Goal: Task Accomplishment & Management: Manage account settings

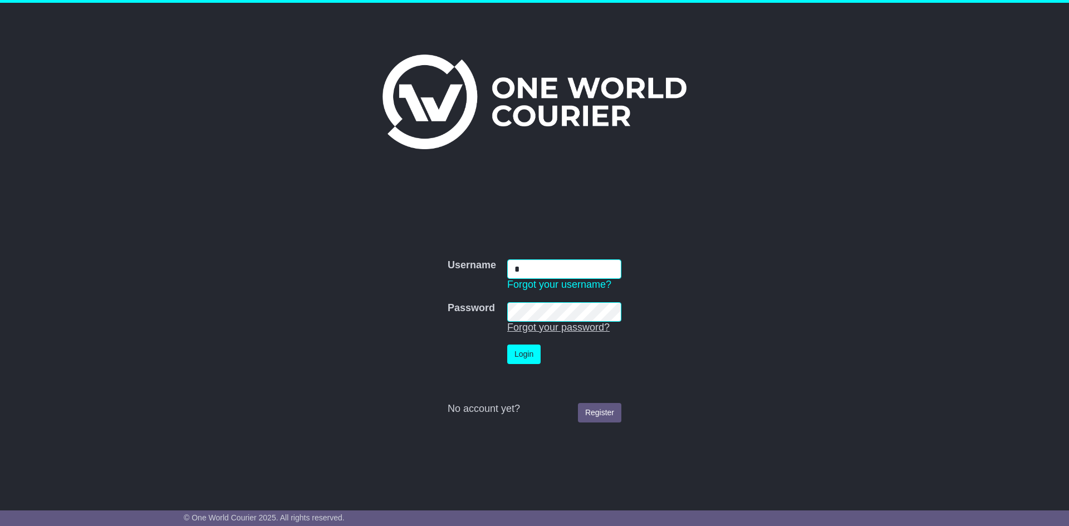
type input "**********"
click at [598, 413] on link "Register" at bounding box center [599, 412] width 43 height 19
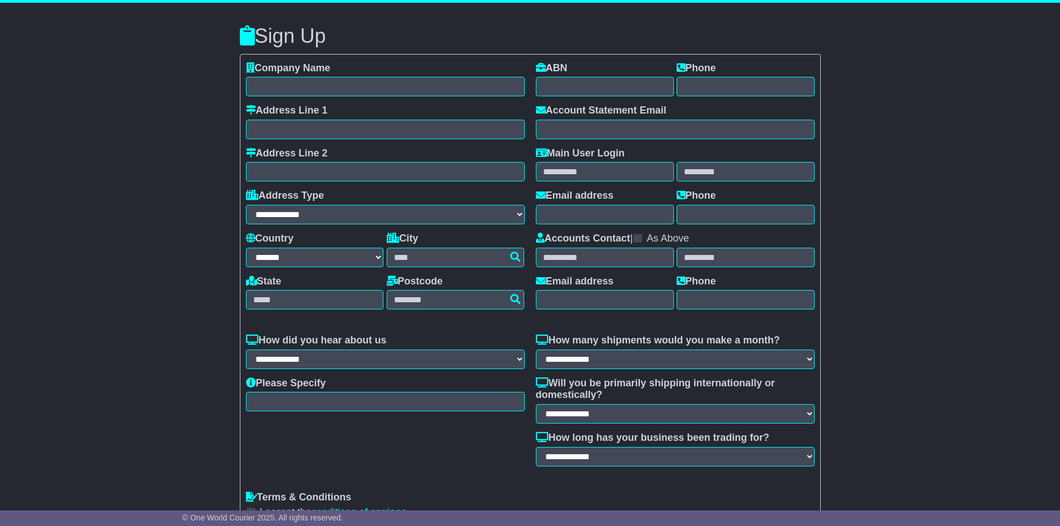
select select "**"
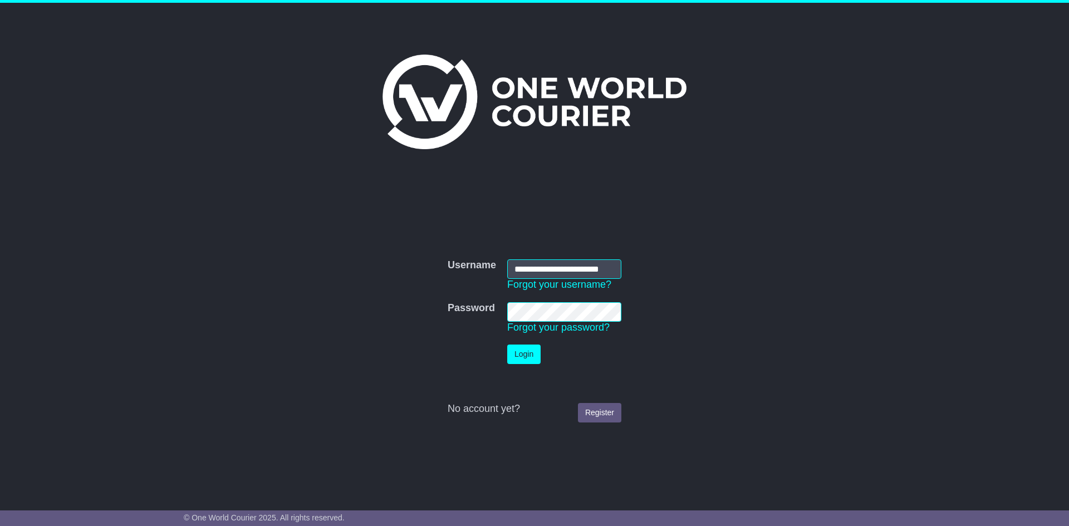
click at [528, 342] on td "Login" at bounding box center [563, 354] width 125 height 31
click at [525, 352] on button "Login" at bounding box center [523, 353] width 33 height 19
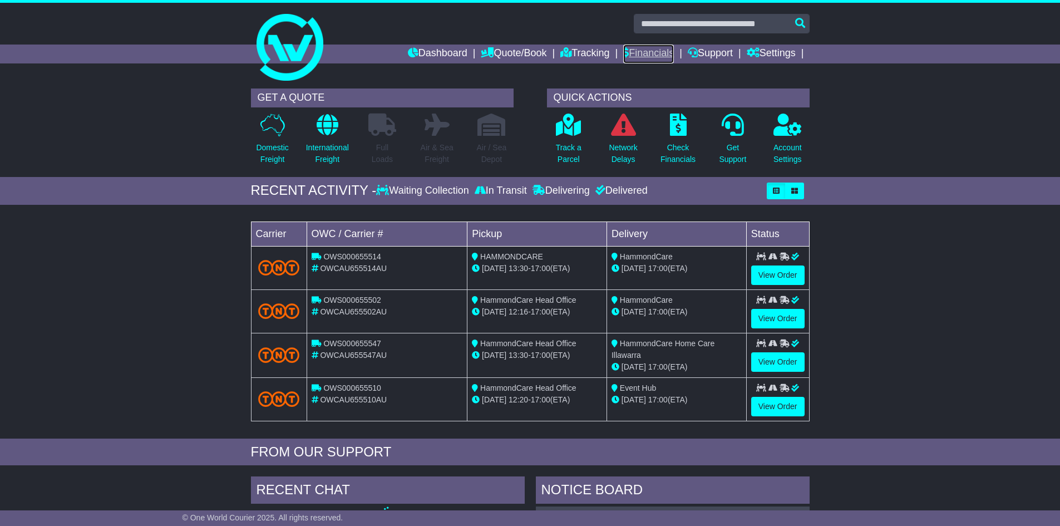
click at [639, 59] on link "Financials" at bounding box center [648, 54] width 51 height 19
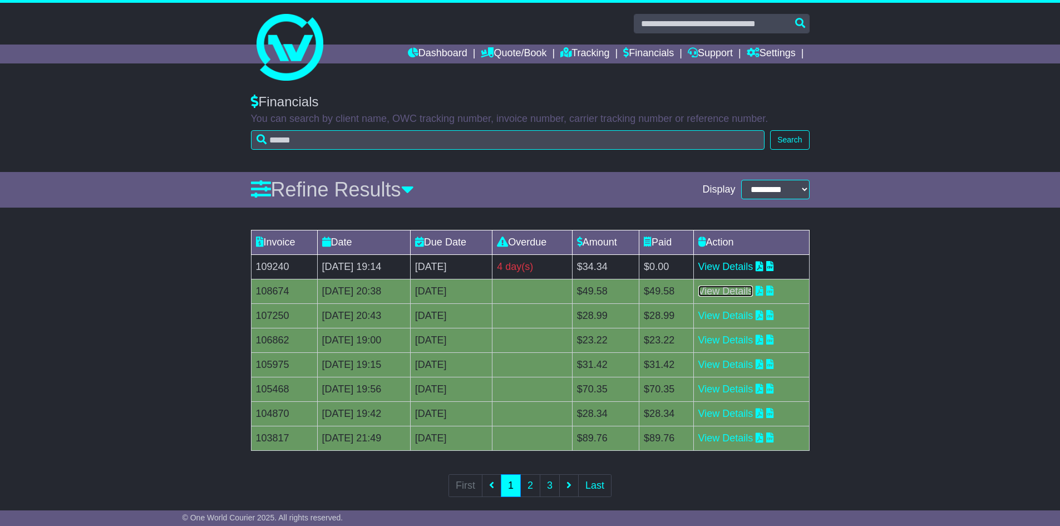
click at [750, 292] on link "View Details" at bounding box center [725, 290] width 55 height 11
click at [736, 311] on link "View Details" at bounding box center [725, 315] width 55 height 11
click at [731, 341] on link "View Details" at bounding box center [725, 339] width 55 height 11
click at [726, 368] on link "View Details" at bounding box center [725, 364] width 55 height 11
click at [739, 386] on link "View Details" at bounding box center [725, 388] width 55 height 11
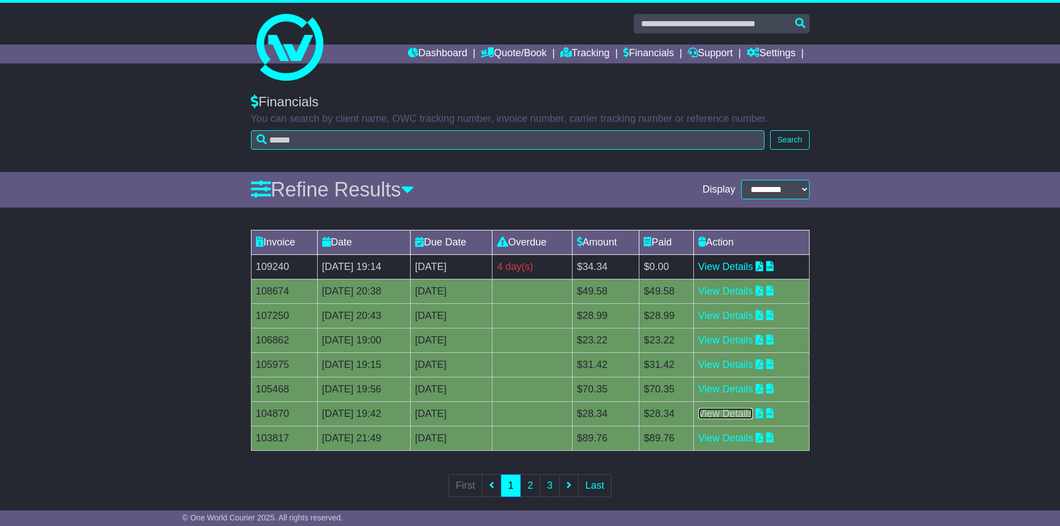
click at [745, 415] on link "View Details" at bounding box center [725, 413] width 55 height 11
click at [736, 440] on link "View Details" at bounding box center [725, 437] width 55 height 11
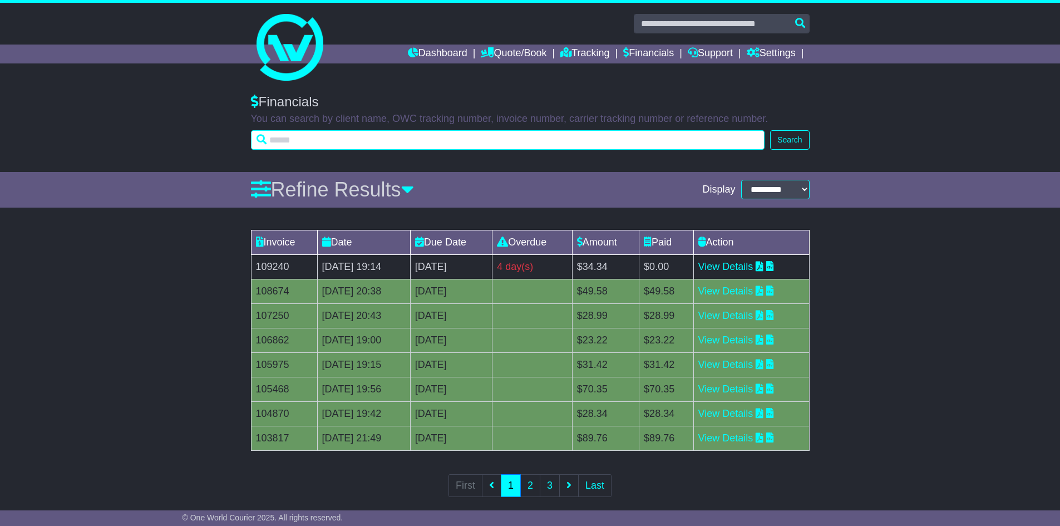
click at [357, 141] on input "text" at bounding box center [508, 139] width 514 height 19
type input "****"
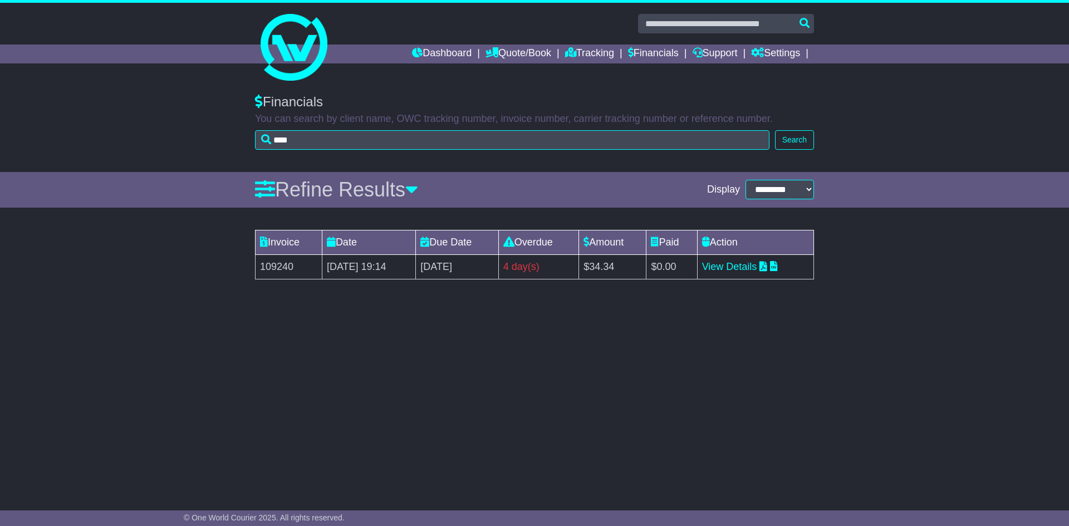
click at [392, 265] on td "25 Sep 2025 19:14" at bounding box center [368, 266] width 93 height 24
click at [745, 266] on link "View Details" at bounding box center [729, 266] width 55 height 11
click at [723, 265] on link "View Details" at bounding box center [729, 266] width 55 height 11
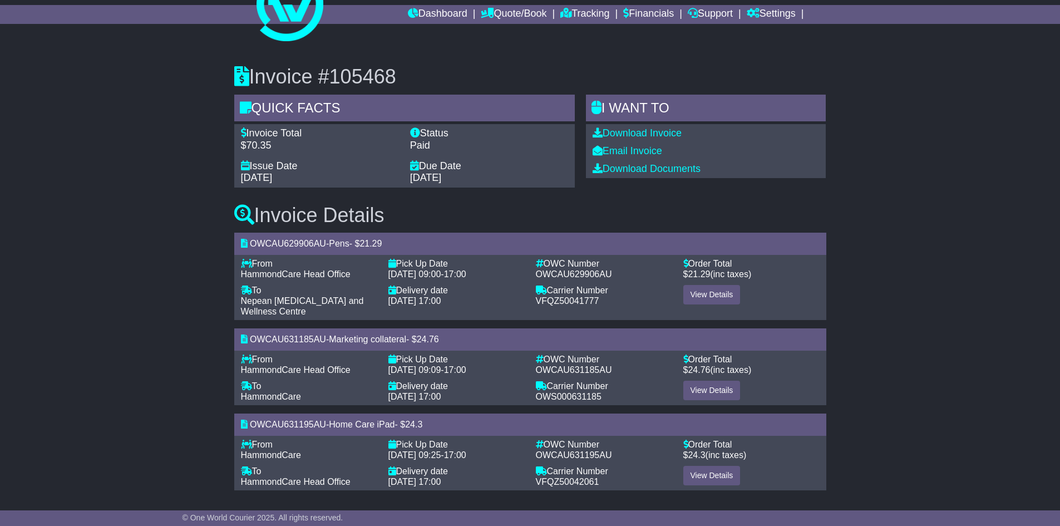
scroll to position [40, 0]
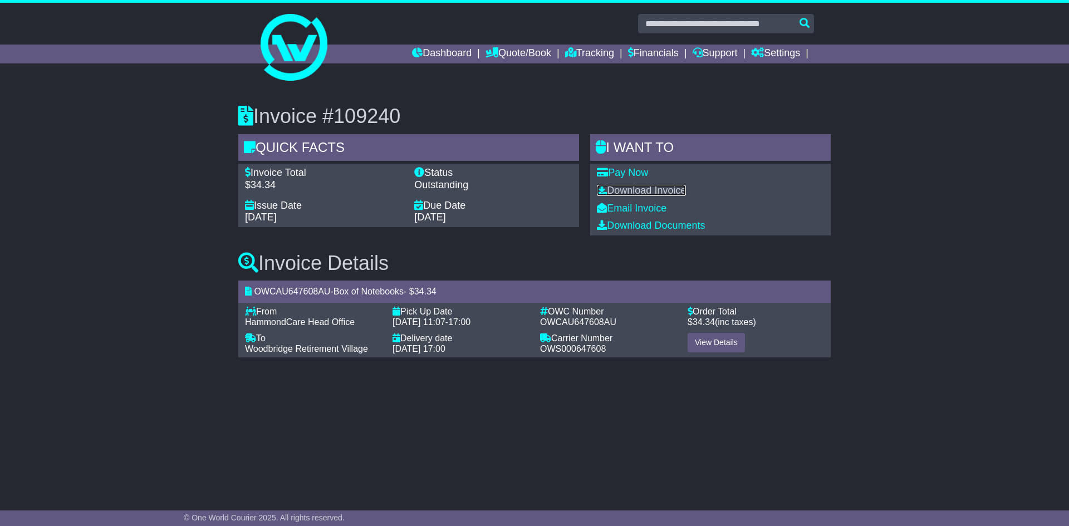
click at [609, 185] on link "Download Invoice" at bounding box center [641, 190] width 89 height 11
click at [623, 168] on link "Pay Now" at bounding box center [622, 172] width 51 height 11
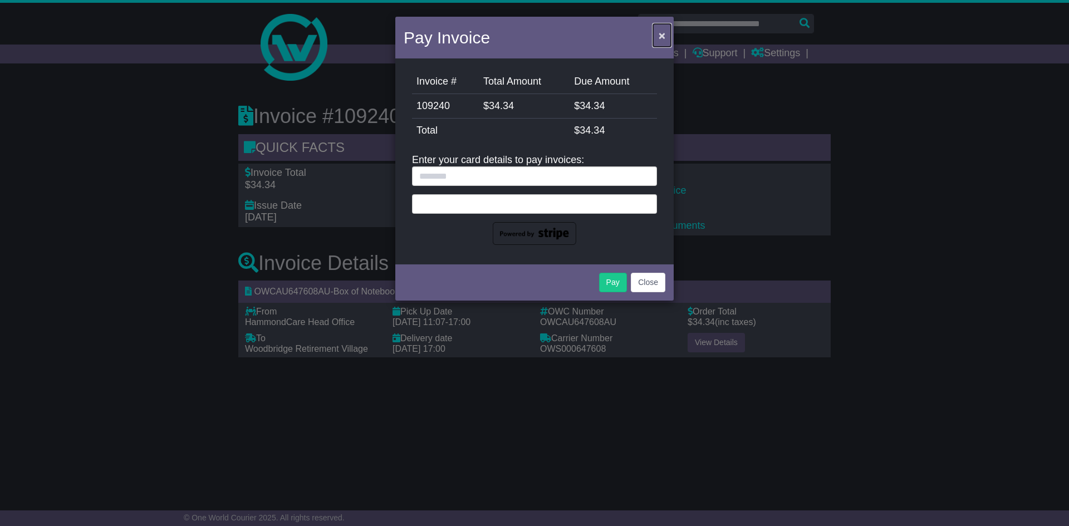
click at [657, 35] on button "×" at bounding box center [662, 35] width 18 height 23
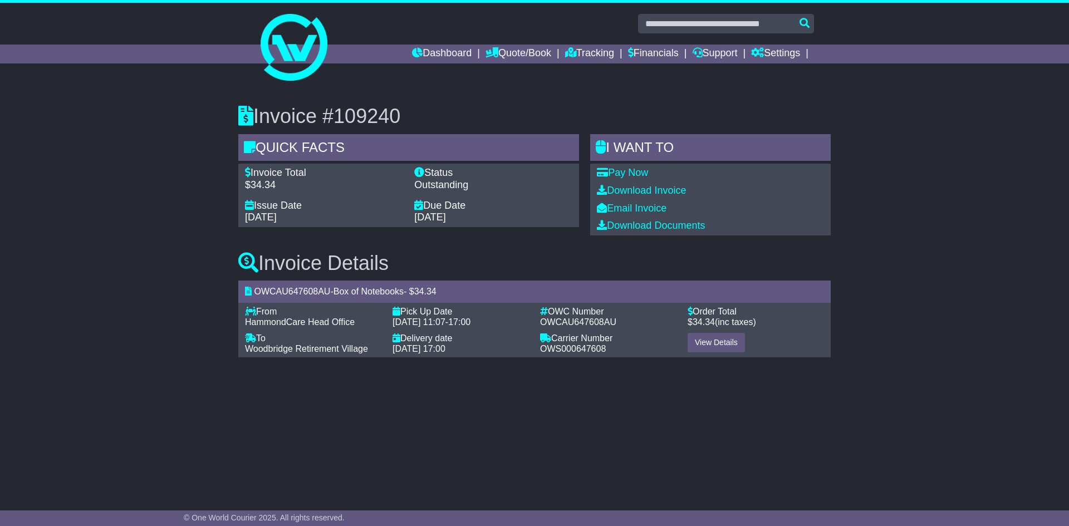
click at [417, 170] on icon at bounding box center [419, 172] width 10 height 10
click at [418, 175] on icon at bounding box center [419, 172] width 10 height 10
click at [614, 171] on link "Pay Now" at bounding box center [622, 172] width 51 height 11
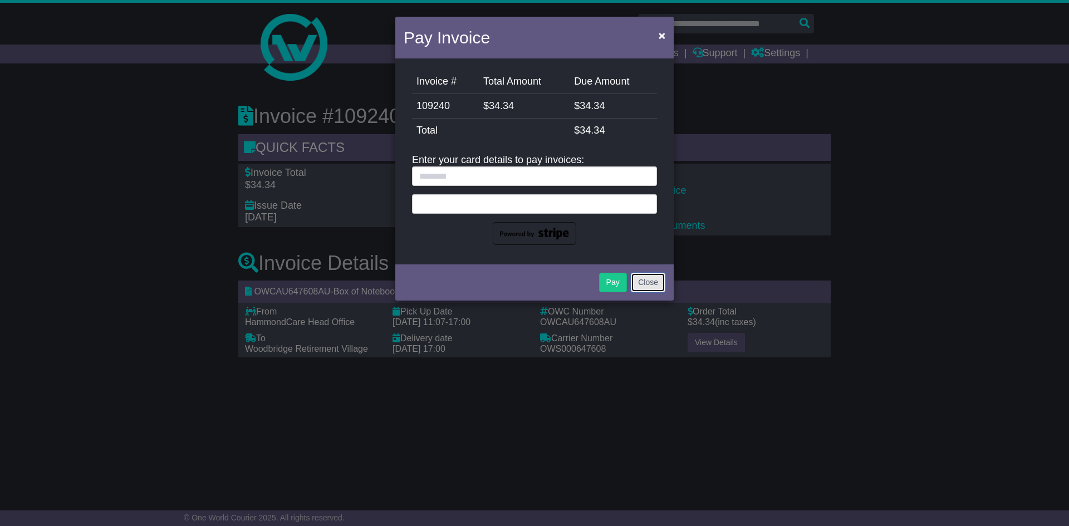
click at [646, 281] on button "Close" at bounding box center [648, 282] width 35 height 19
